Goal: Information Seeking & Learning: Learn about a topic

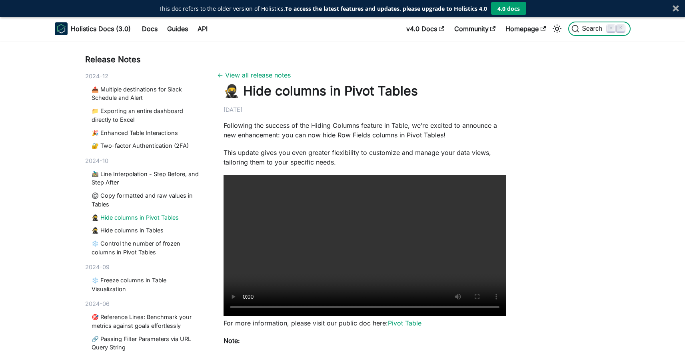
click at [593, 26] on span "Search" at bounding box center [593, 28] width 28 height 7
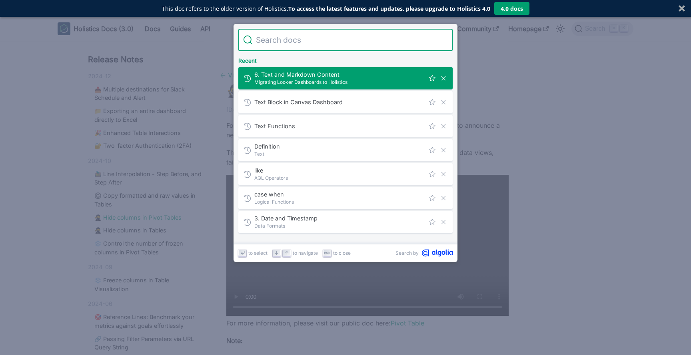
type input "Text Widget"
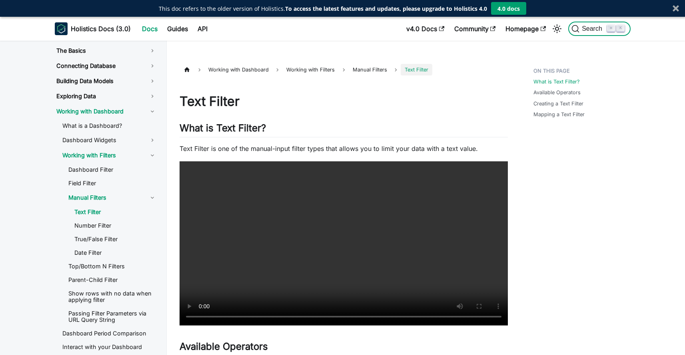
click at [583, 28] on span "Search" at bounding box center [593, 28] width 28 height 7
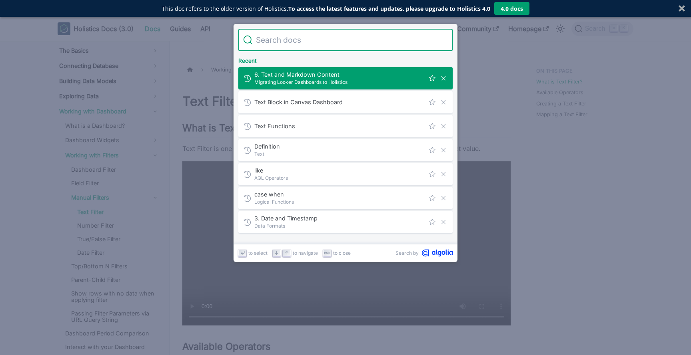
type input "Text Widget"
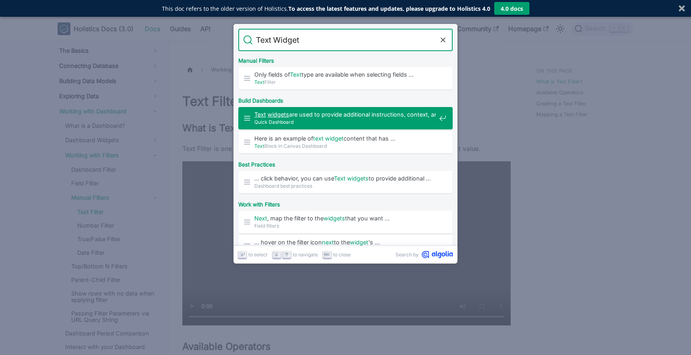
click at [361, 122] on span "Quick Dashboard" at bounding box center [345, 122] width 182 height 8
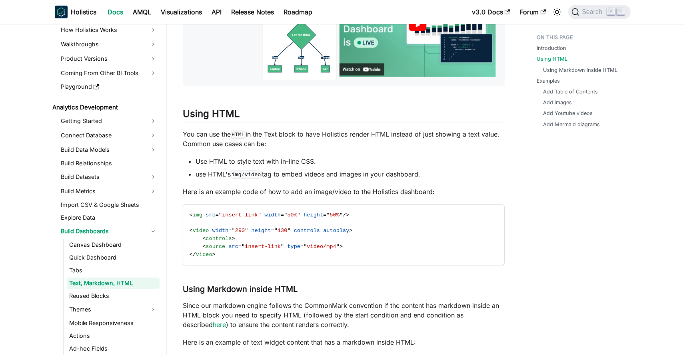
scroll to position [333, 0]
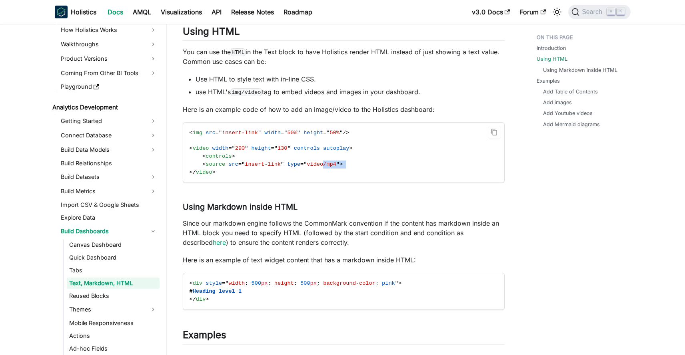
drag, startPoint x: 349, startPoint y: 166, endPoint x: 325, endPoint y: 164, distance: 24.8
click at [325, 164] on code "< img src = " insert-link " width = " 50% " height = " 50% " /> < video width =…" at bounding box center [343, 153] width 320 height 60
click at [289, 175] on code "< img src = " insert-link " width = " 50% " height = " 50% " /> < video width =…" at bounding box center [343, 153] width 320 height 60
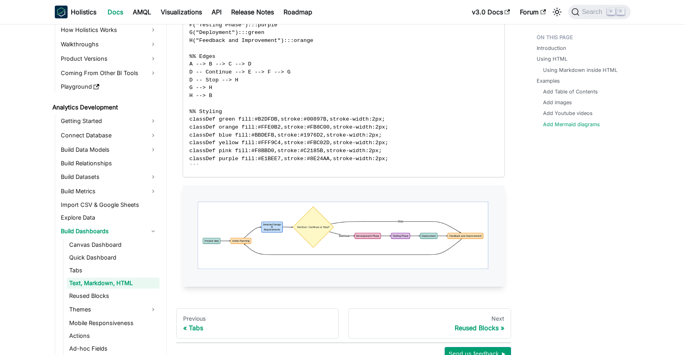
scroll to position [1426, 0]
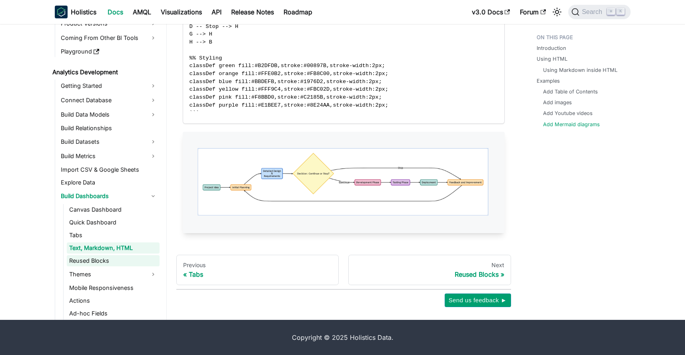
click at [91, 262] on link "Reused Blocks" at bounding box center [113, 260] width 93 height 11
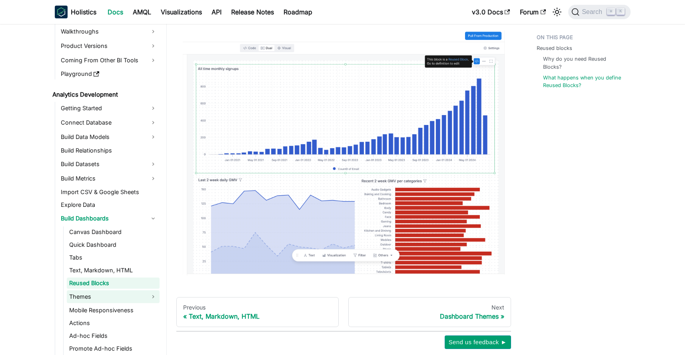
scroll to position [314, 0]
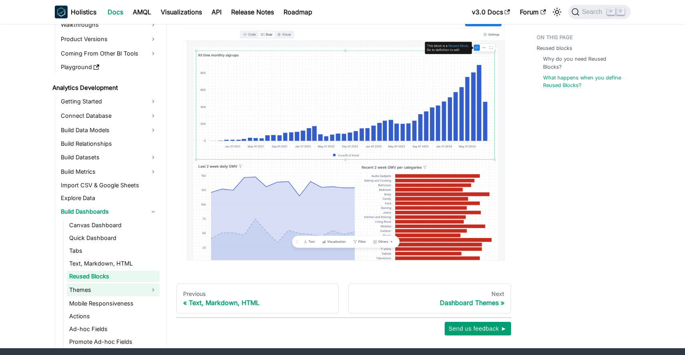
click at [96, 291] on link "Themes" at bounding box center [113, 290] width 93 height 13
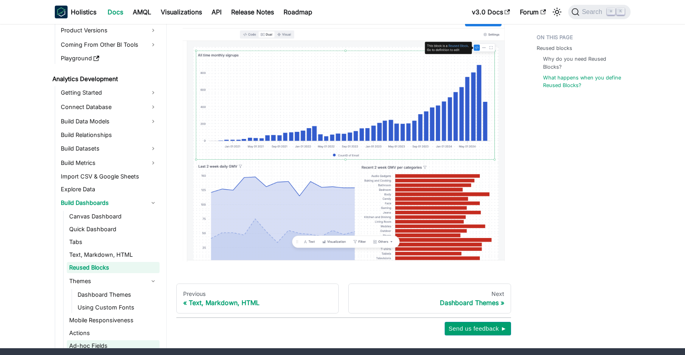
scroll to position [130, 0]
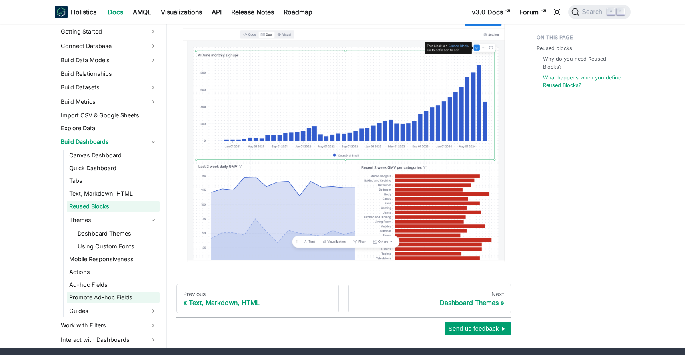
click at [112, 295] on link "Promote Ad-hoc Fields" at bounding box center [113, 297] width 93 height 11
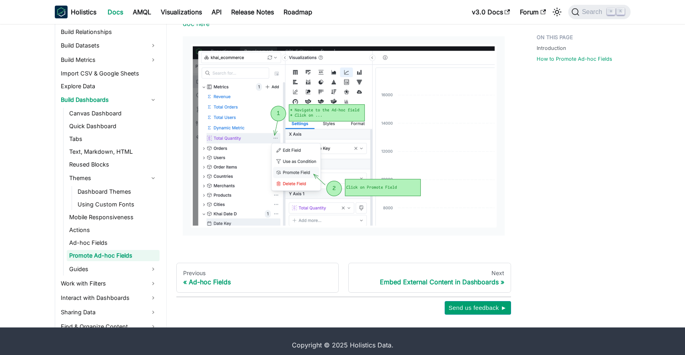
scroll to position [740, 0]
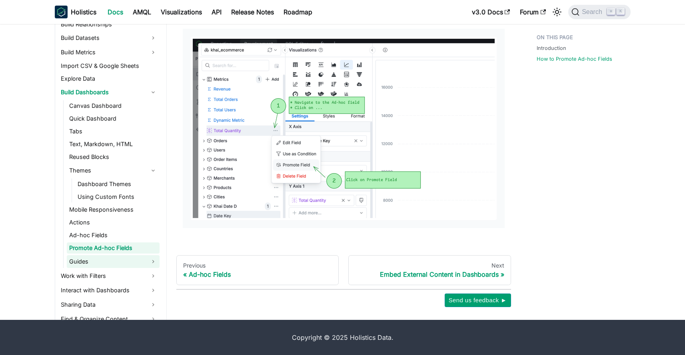
click at [99, 259] on link "Guides" at bounding box center [113, 261] width 93 height 13
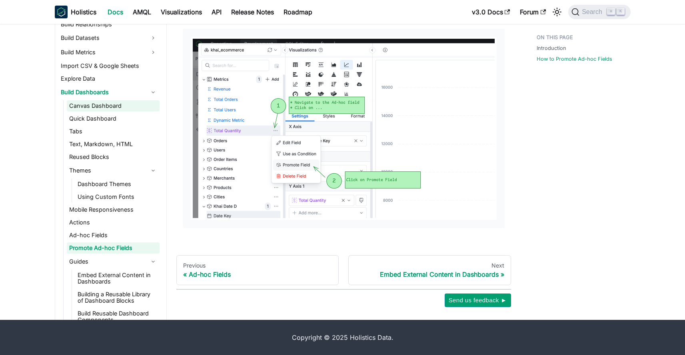
click at [101, 108] on link "Canvas Dashboard" at bounding box center [113, 105] width 93 height 11
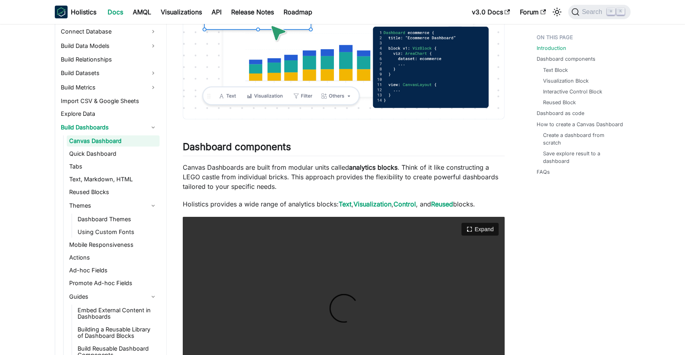
scroll to position [434, 0]
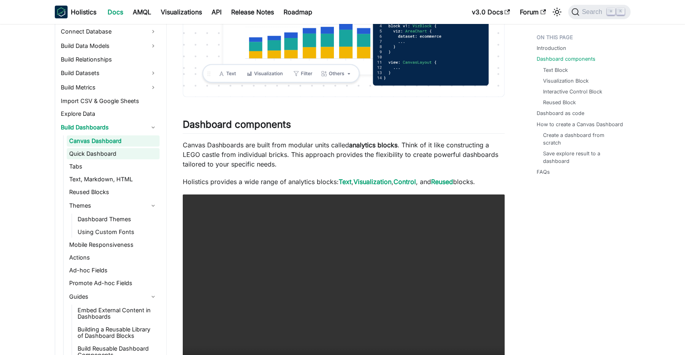
click at [102, 159] on link "Quick Dashboard" at bounding box center [113, 153] width 93 height 11
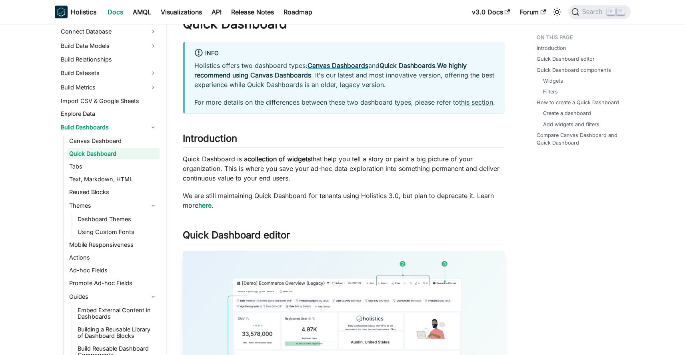
scroll to position [208, 0]
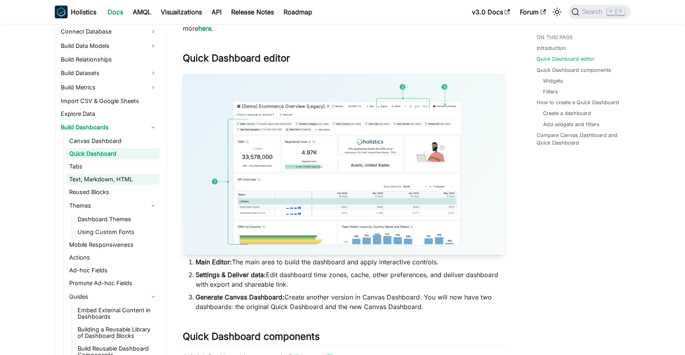
click at [102, 181] on link "Text, Markdown, HTML" at bounding box center [113, 179] width 93 height 11
